Goal: Task Accomplishment & Management: Manage account settings

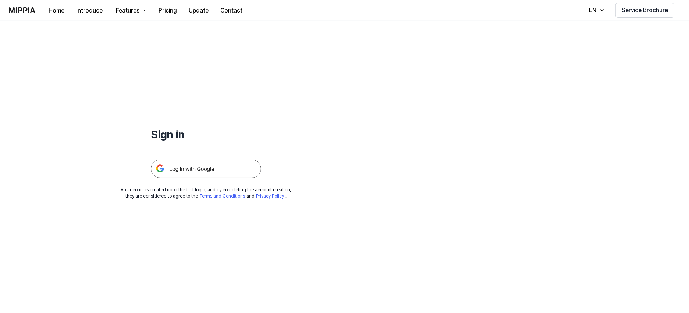
click at [218, 168] on img at bounding box center [206, 169] width 110 height 18
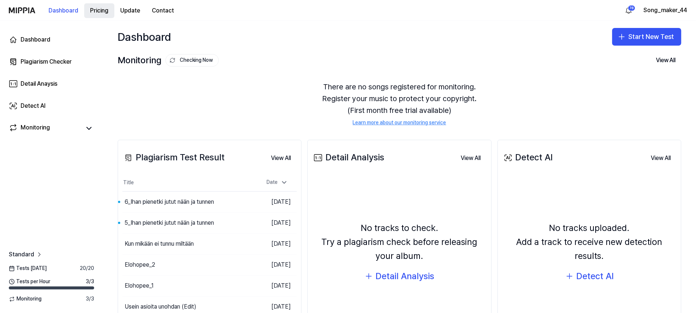
click at [103, 8] on 버튼 "Pricing" at bounding box center [99, 10] width 30 height 15
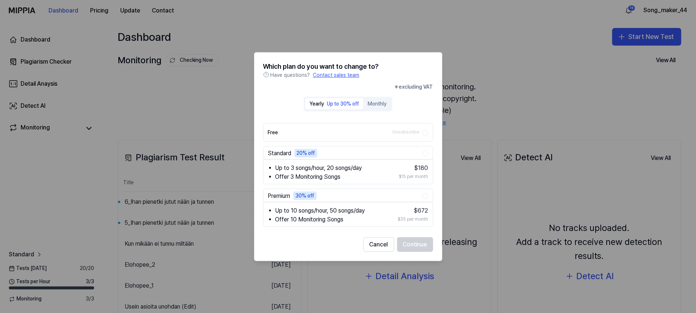
click at [427, 133] on button "Free Unsubscribe" at bounding box center [425, 133] width 6 height 6
click at [513, 60] on div at bounding box center [348, 156] width 696 height 313
click at [376, 241] on button "Cancel" at bounding box center [378, 244] width 31 height 15
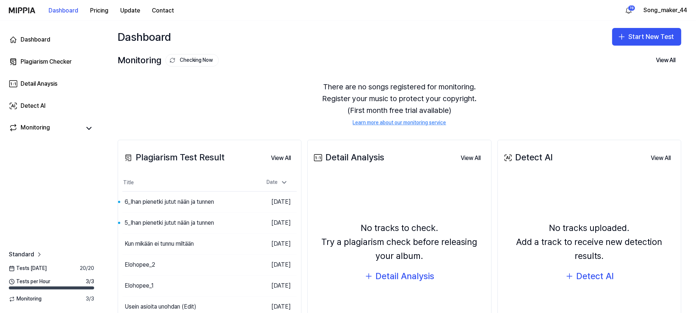
click at [25, 8] on img at bounding box center [22, 10] width 26 height 6
click at [658, 11] on button "Song_maker_44" at bounding box center [665, 10] width 44 height 9
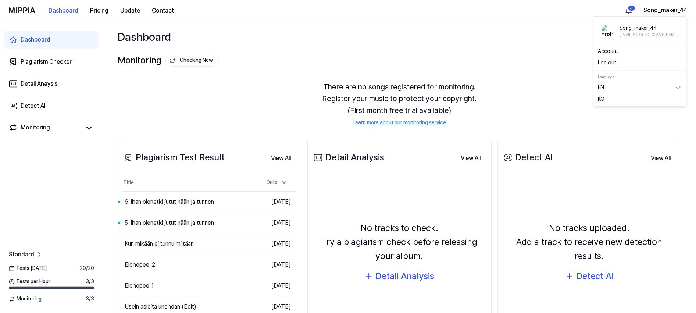
click at [612, 50] on link "Account" at bounding box center [640, 50] width 85 height 7
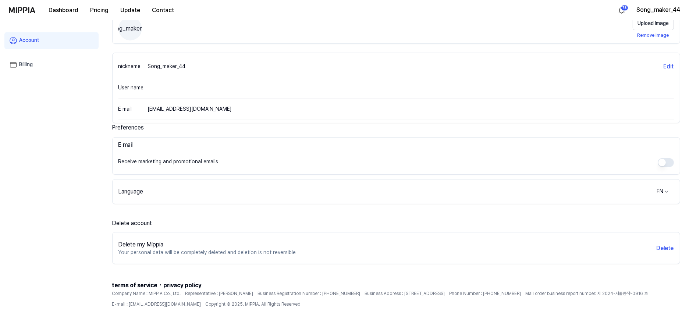
scroll to position [89, 0]
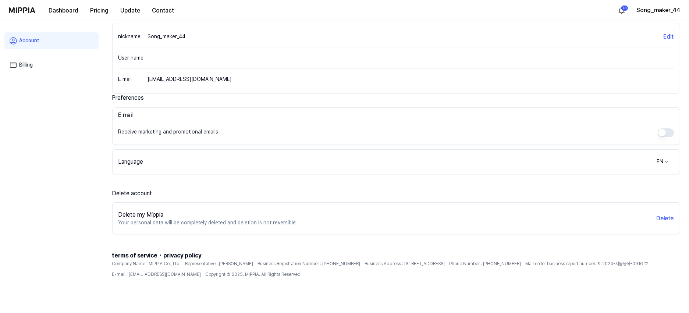
click at [26, 65] on link "Billing" at bounding box center [51, 65] width 94 height 17
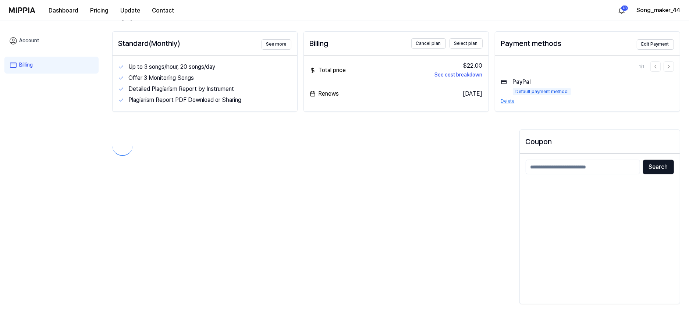
scroll to position [29, 0]
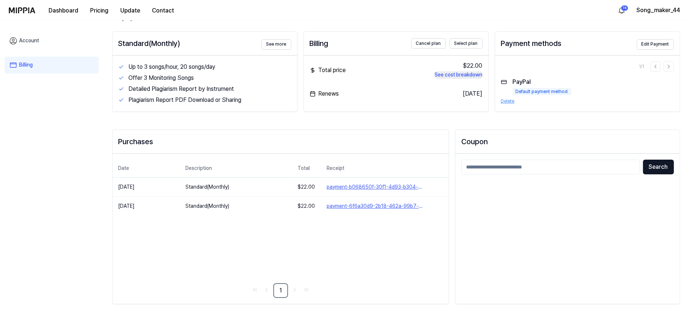
click at [453, 73] on button "See cost breakdown" at bounding box center [459, 74] width 48 height 7
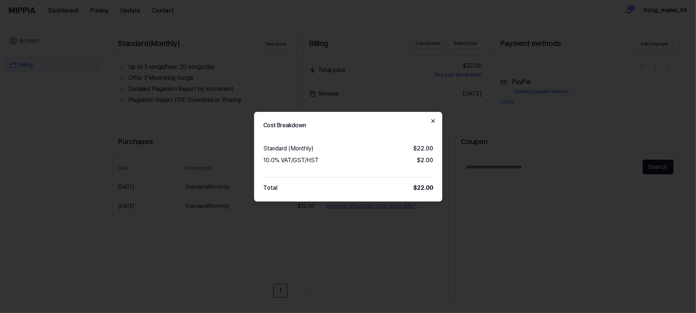
click at [435, 118] on icon "button" at bounding box center [433, 121] width 6 height 6
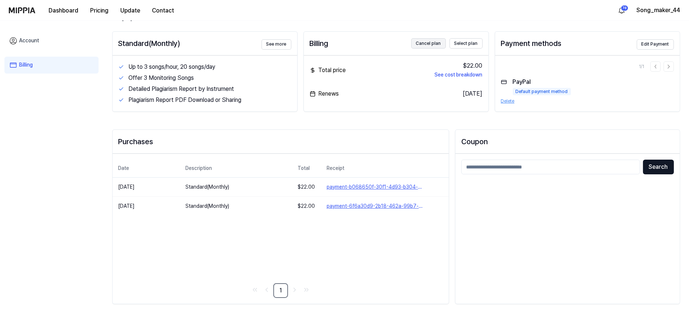
click at [426, 43] on button "Cancel plan" at bounding box center [428, 43] width 35 height 10
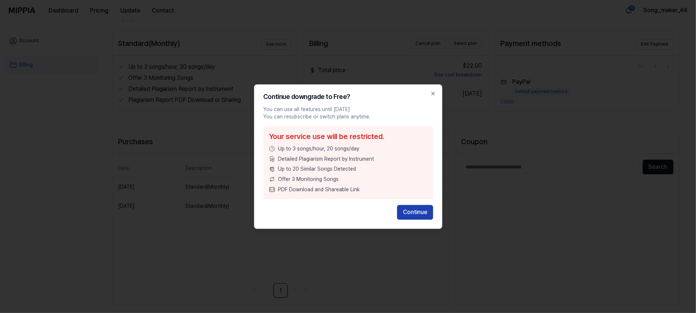
click at [414, 210] on button "Continue" at bounding box center [415, 212] width 36 height 15
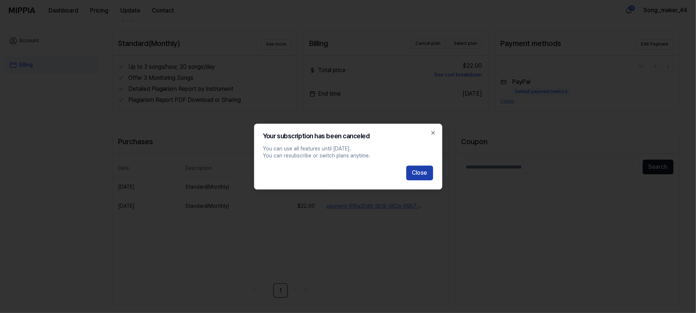
click at [422, 169] on button "Close" at bounding box center [419, 172] width 27 height 15
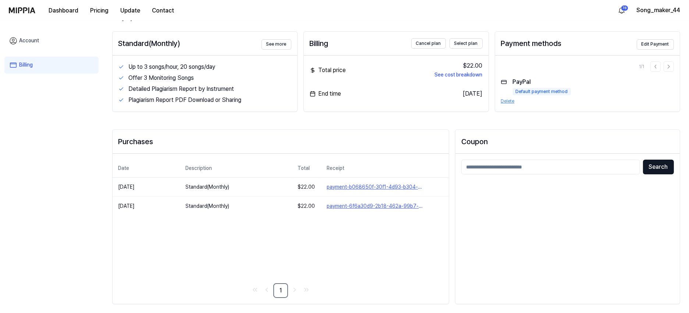
click at [507, 100] on button "Delete" at bounding box center [508, 101] width 14 height 6
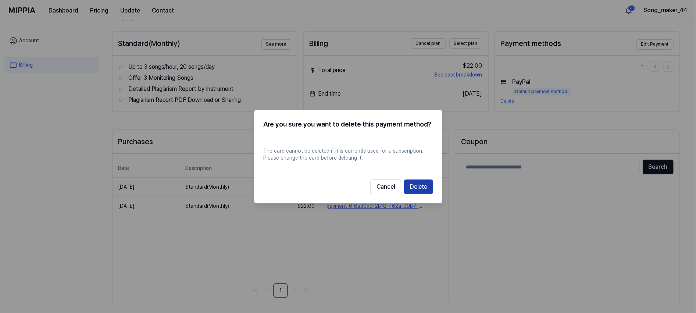
click at [418, 185] on button "Delete" at bounding box center [418, 186] width 29 height 15
click at [424, 183] on button "Delete" at bounding box center [418, 186] width 29 height 15
click at [389, 185] on button "Cancel" at bounding box center [385, 186] width 31 height 15
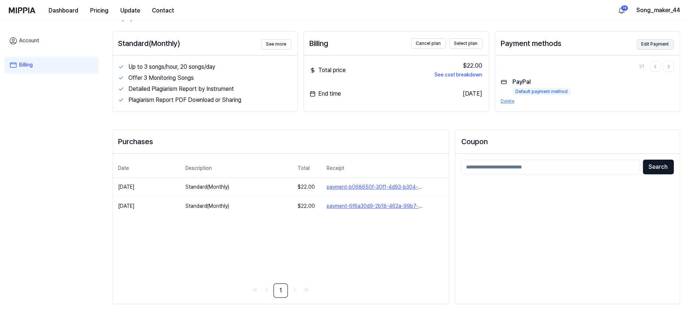
click at [662, 43] on button "Edit Payment" at bounding box center [654, 44] width 37 height 10
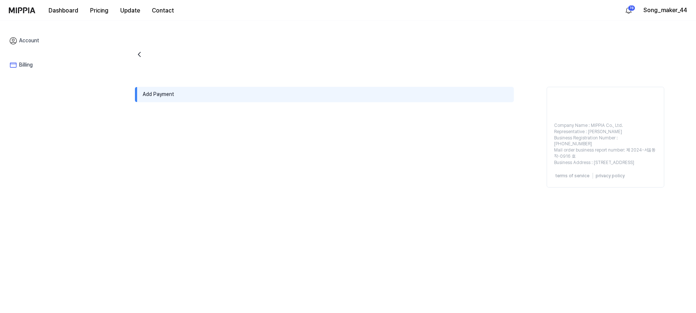
click at [138, 51] on icon "go back" at bounding box center [139, 54] width 9 height 9
